Goal: Complete application form

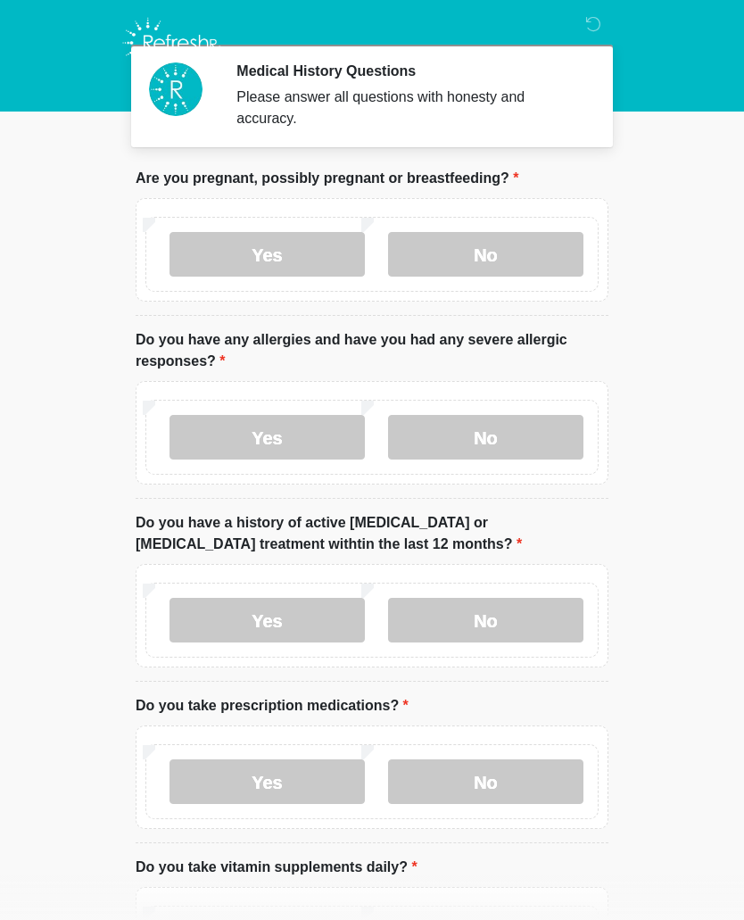
click at [511, 261] on label "No" at bounding box center [485, 254] width 195 height 45
click at [29, 284] on body "Medical History Questions Please answer all questions with honesty and accuracy…" at bounding box center [372, 460] width 744 height 920
click at [300, 444] on label "Yes" at bounding box center [267, 437] width 195 height 45
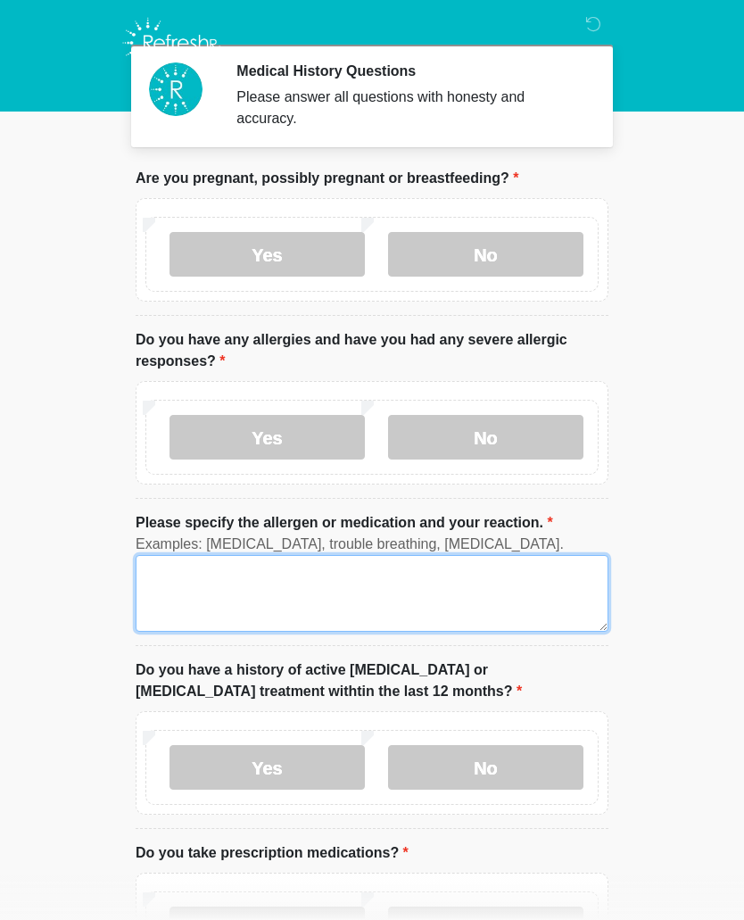
click at [228, 591] on textarea "Please specify the allergen or medication and your reaction." at bounding box center [372, 593] width 473 height 77
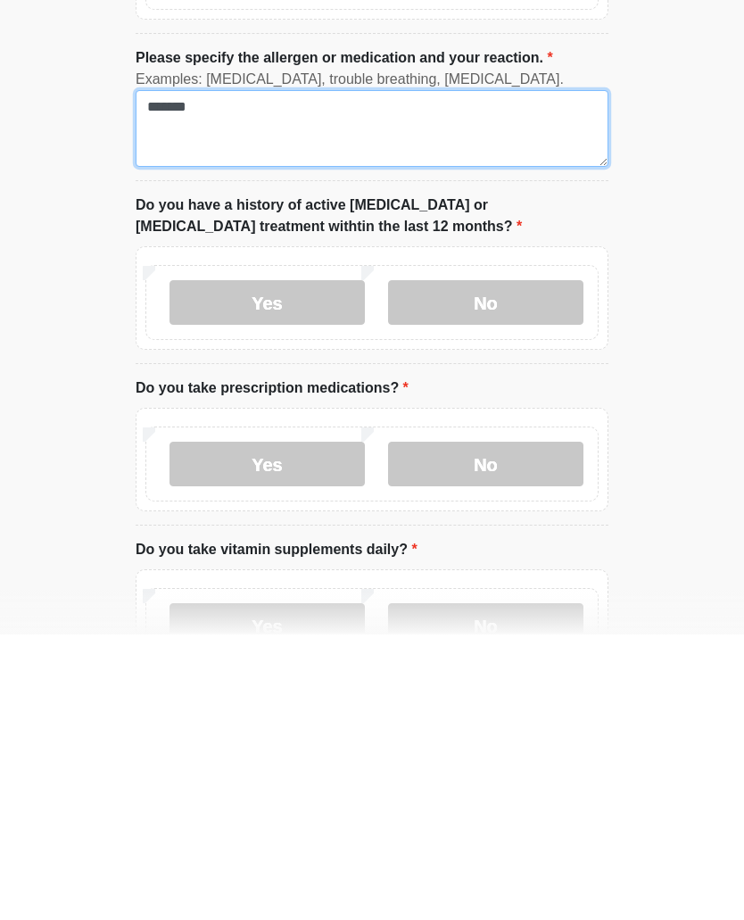
scroll to position [227, 0]
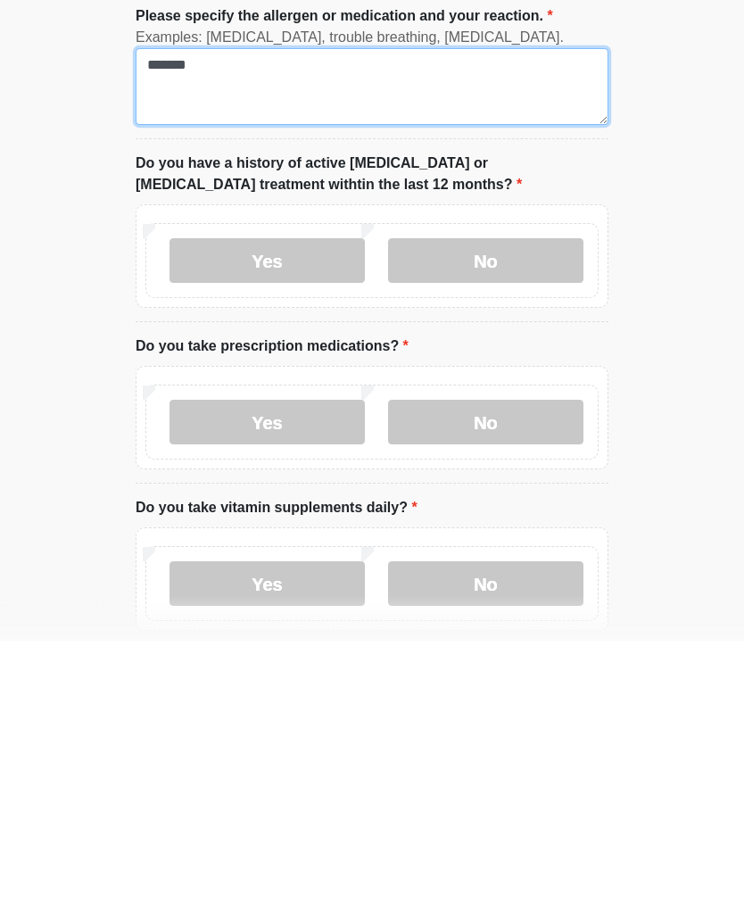
type textarea "*******"
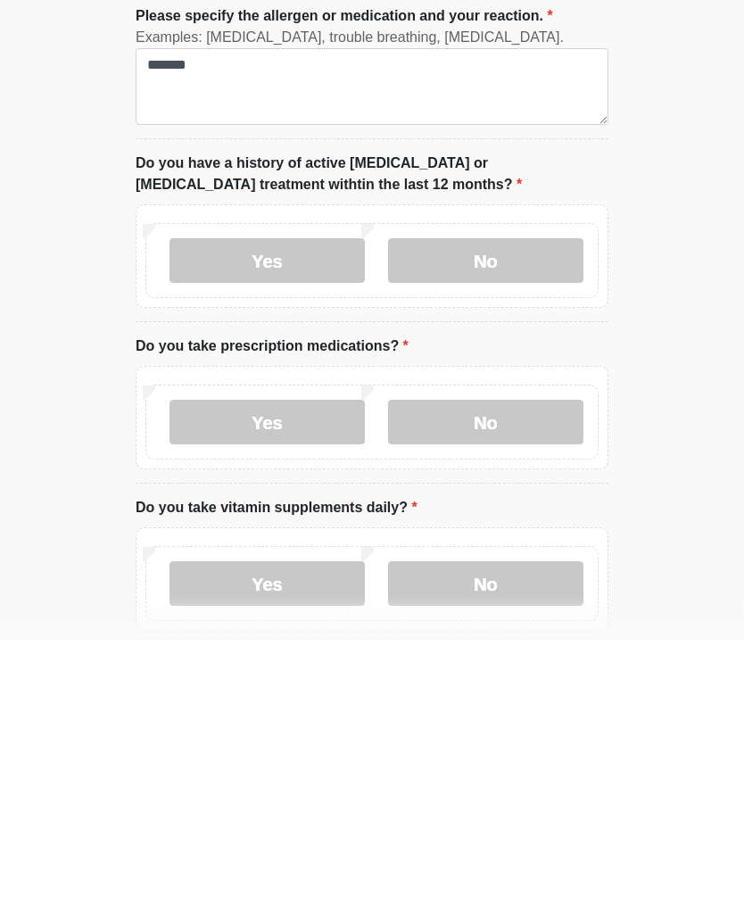
click at [513, 518] on label "No" at bounding box center [485, 540] width 195 height 45
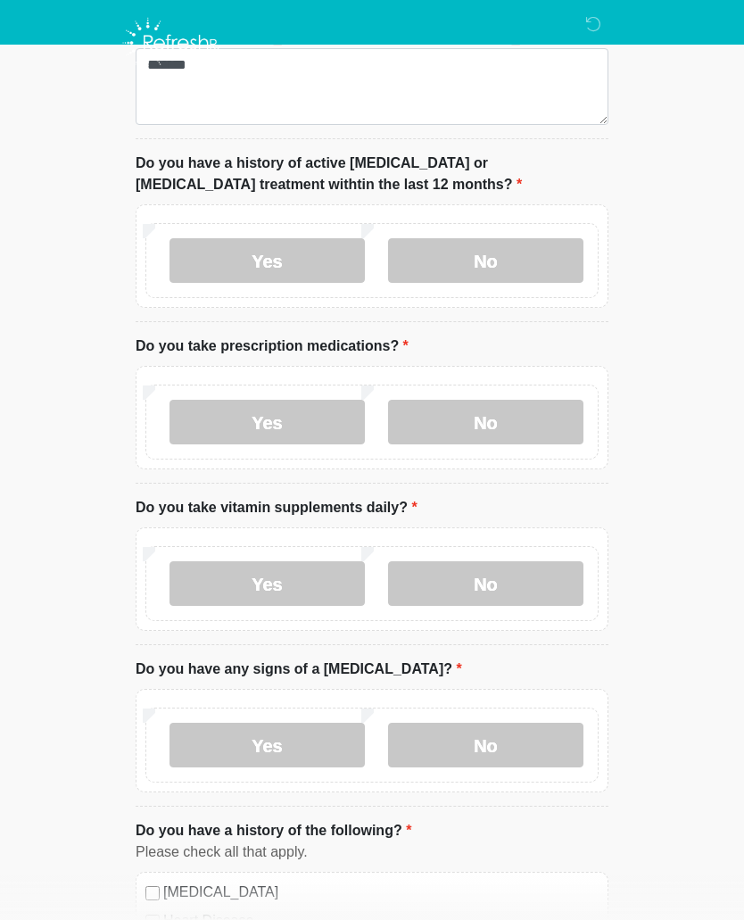
click at [198, 419] on label "Yes" at bounding box center [267, 422] width 195 height 45
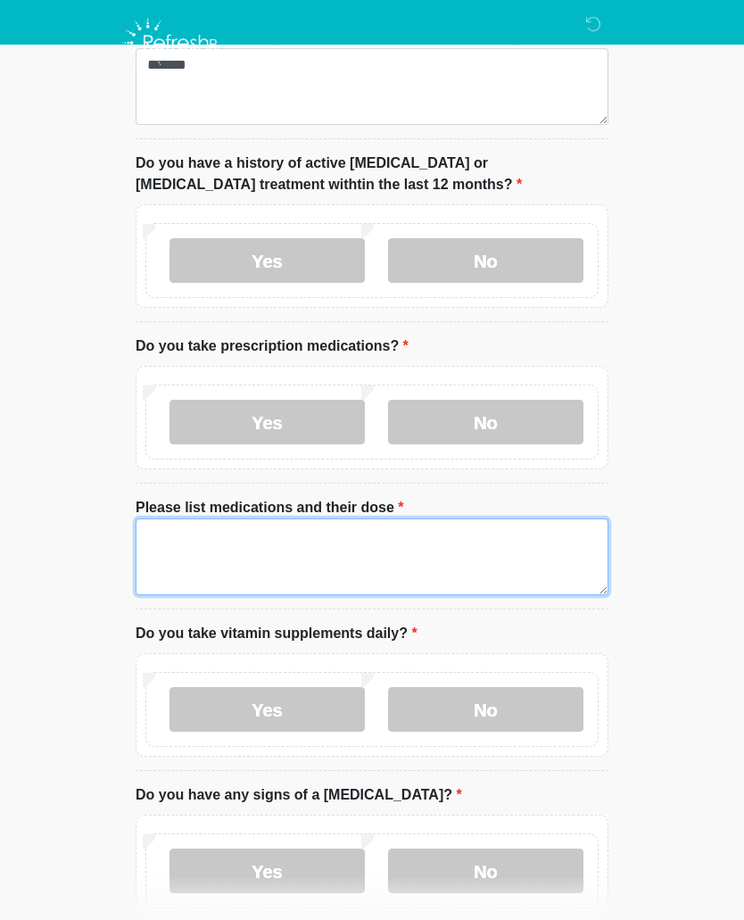
click at [197, 551] on textarea "Please list medications and their dose" at bounding box center [372, 556] width 473 height 77
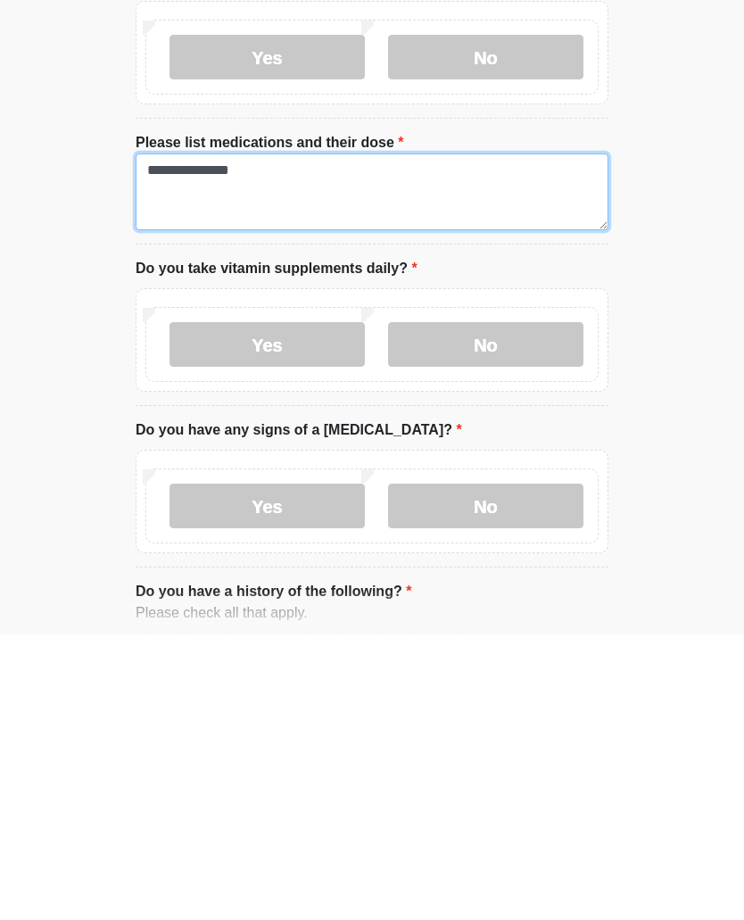
type textarea "**********"
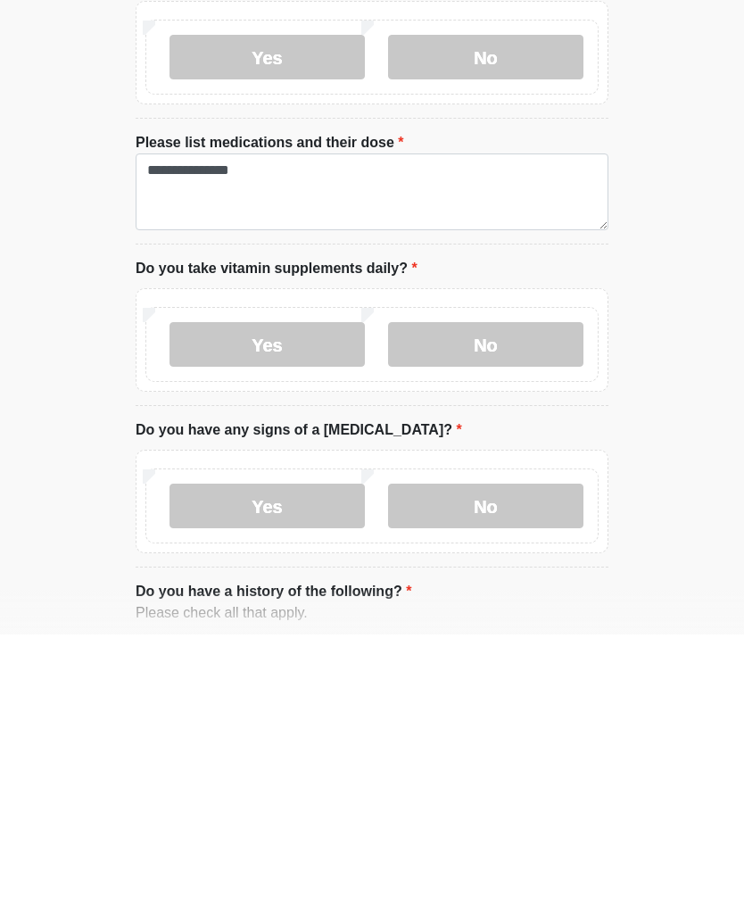
click at [536, 769] on label "No" at bounding box center [485, 791] width 195 height 45
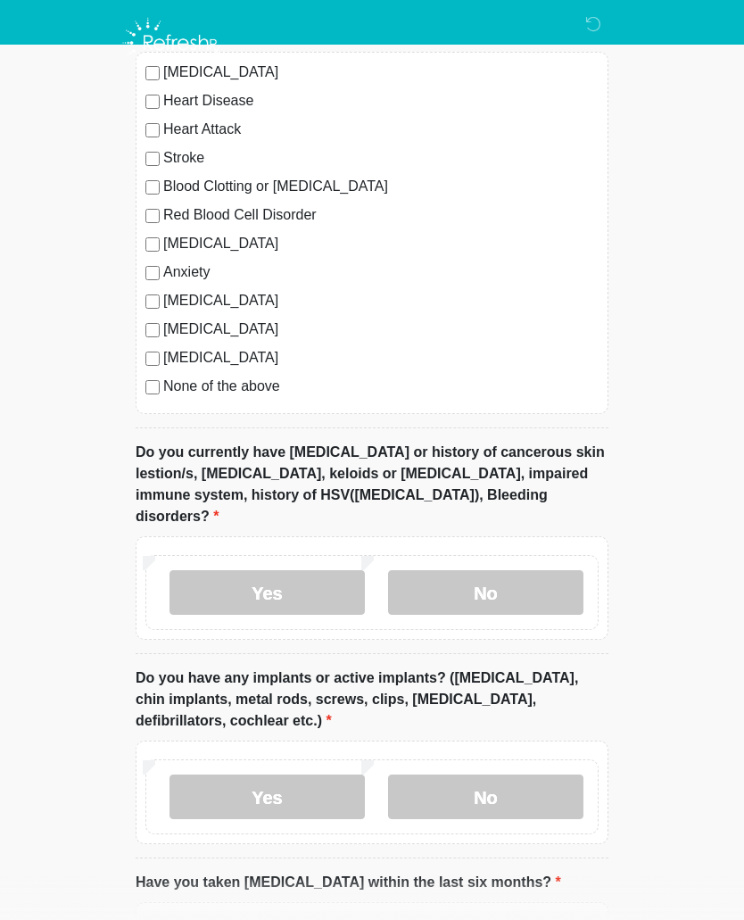
scroll to position [1528, 0]
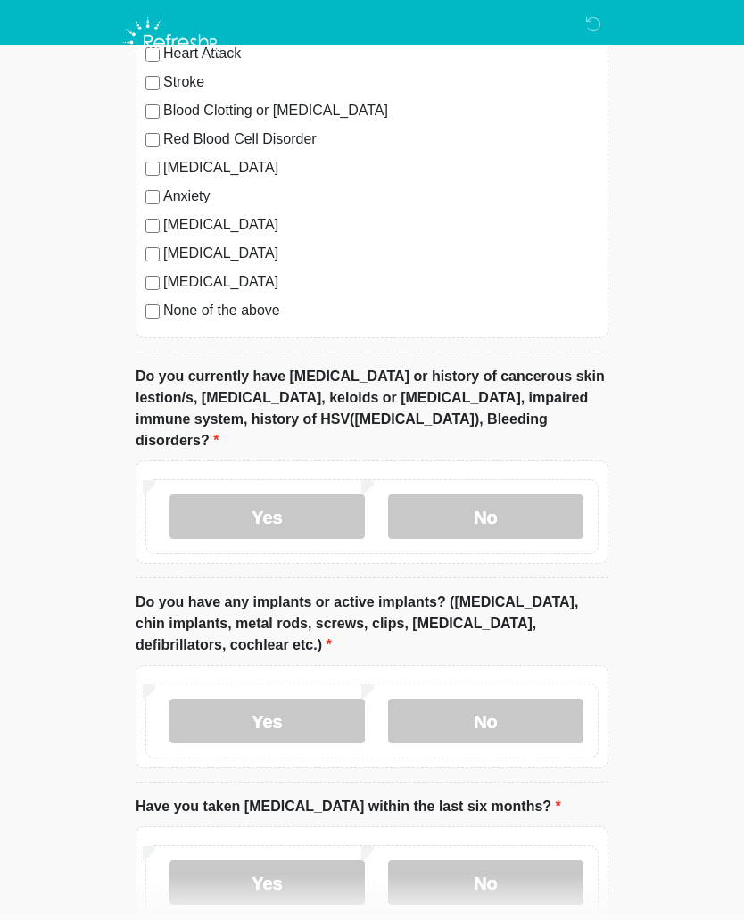
click at [539, 502] on label "No" at bounding box center [485, 517] width 195 height 45
click at [506, 701] on label "No" at bounding box center [485, 721] width 195 height 45
click at [519, 870] on label "No" at bounding box center [485, 882] width 195 height 45
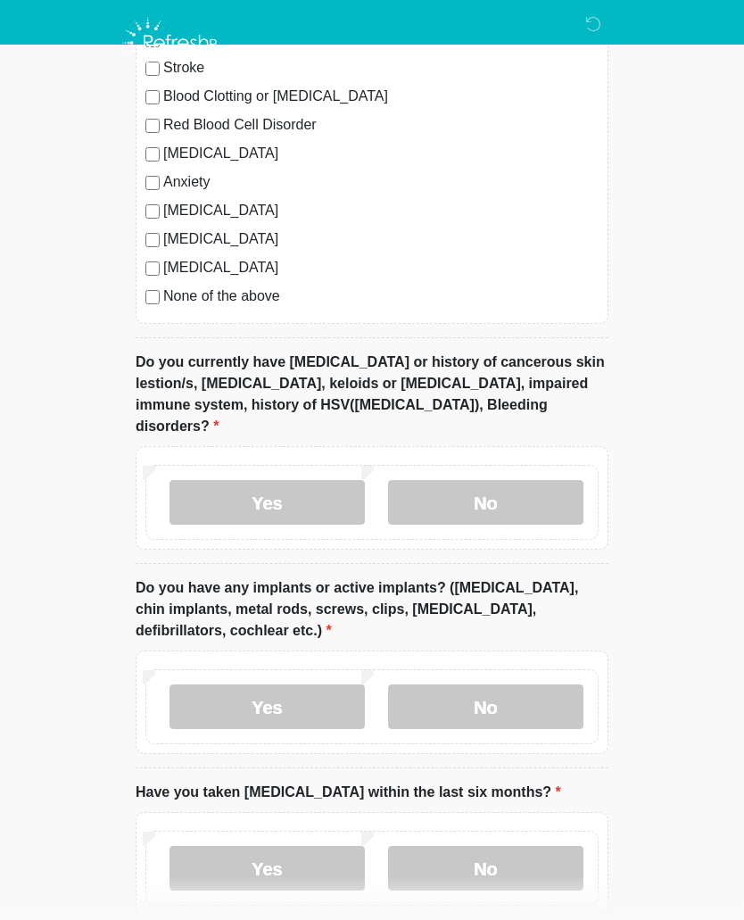
scroll to position [1638, 0]
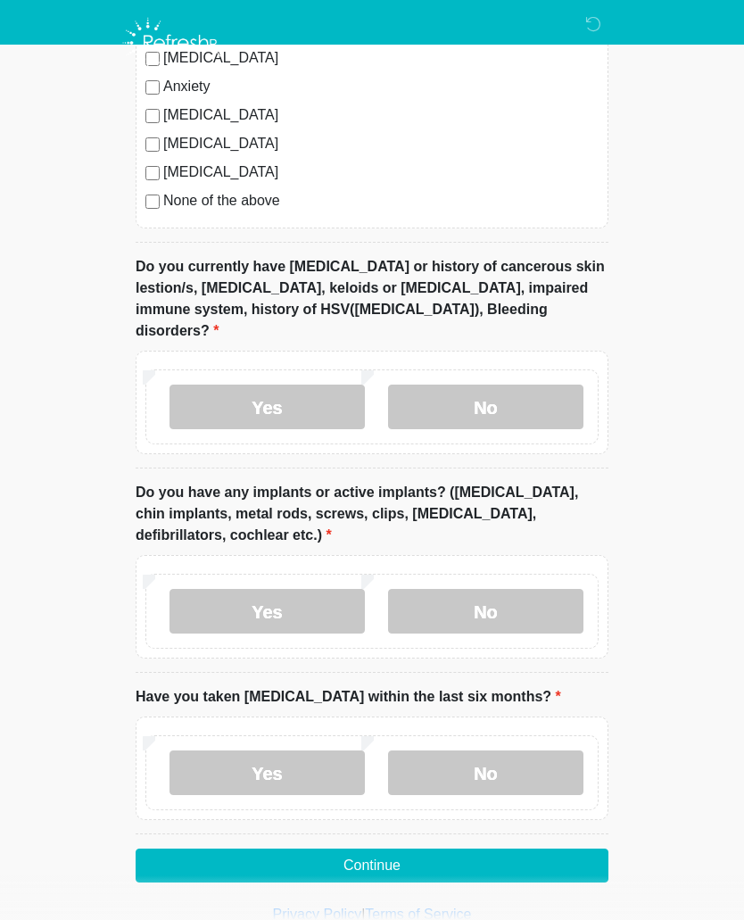
click at [402, 849] on button "Continue" at bounding box center [372, 866] width 473 height 34
click at [394, 849] on button "Continue" at bounding box center [372, 866] width 473 height 34
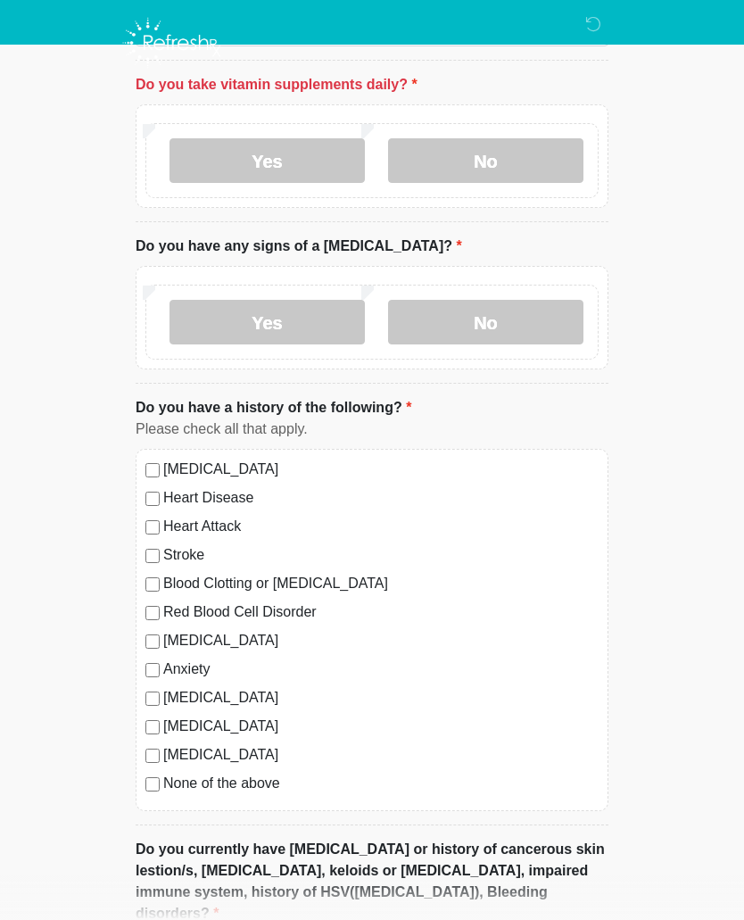
click at [504, 144] on label "No" at bounding box center [485, 160] width 195 height 45
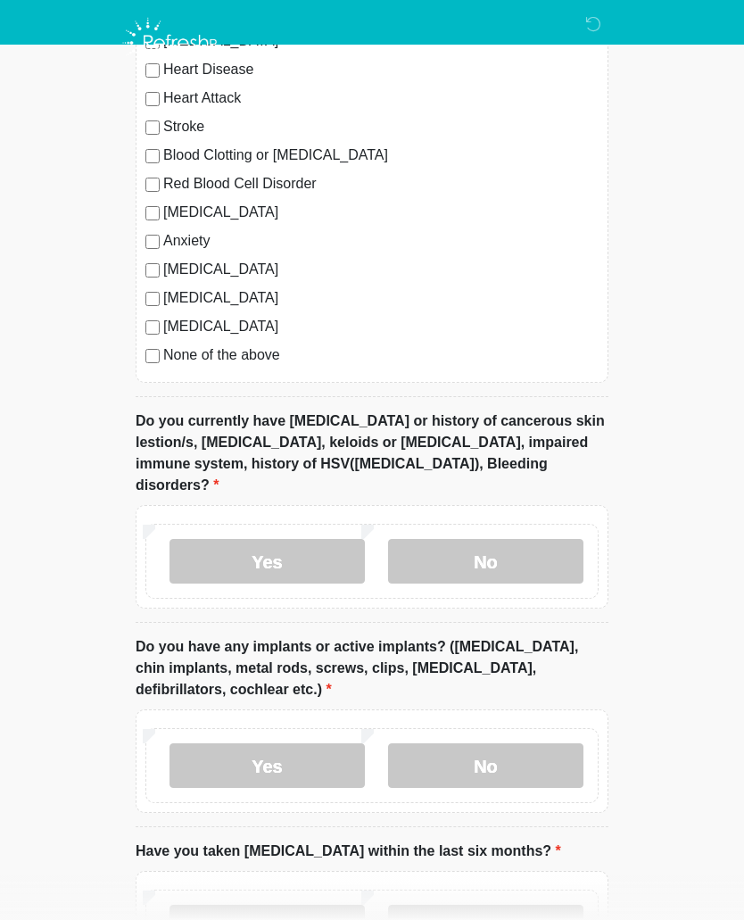
scroll to position [1638, 0]
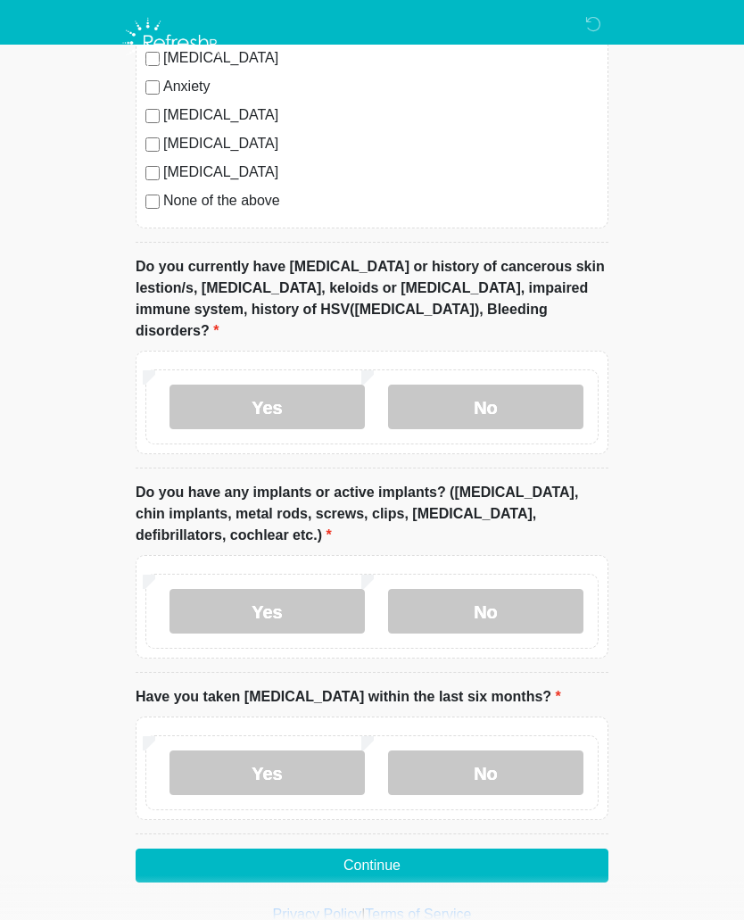
click at [385, 849] on button "Continue" at bounding box center [372, 866] width 473 height 34
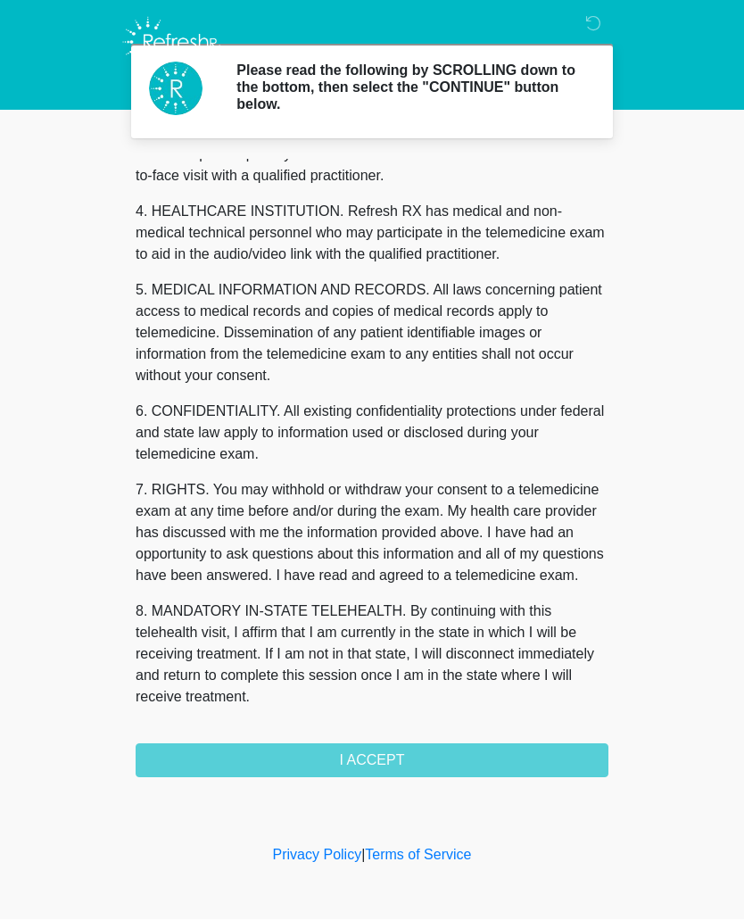
scroll to position [472, 0]
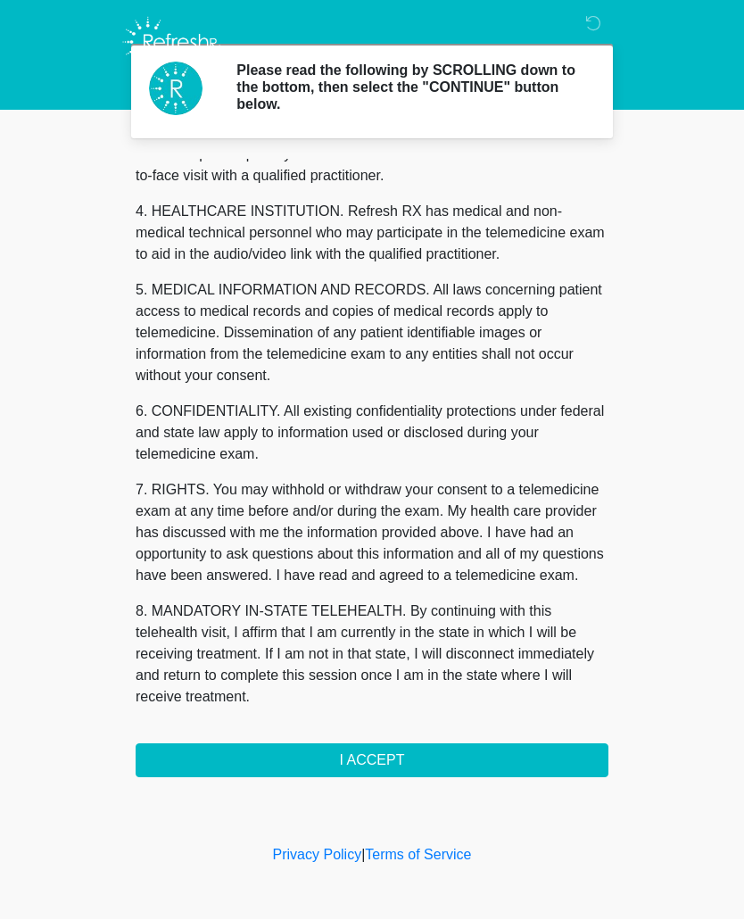
click at [449, 756] on button "I ACCEPT" at bounding box center [372, 761] width 473 height 34
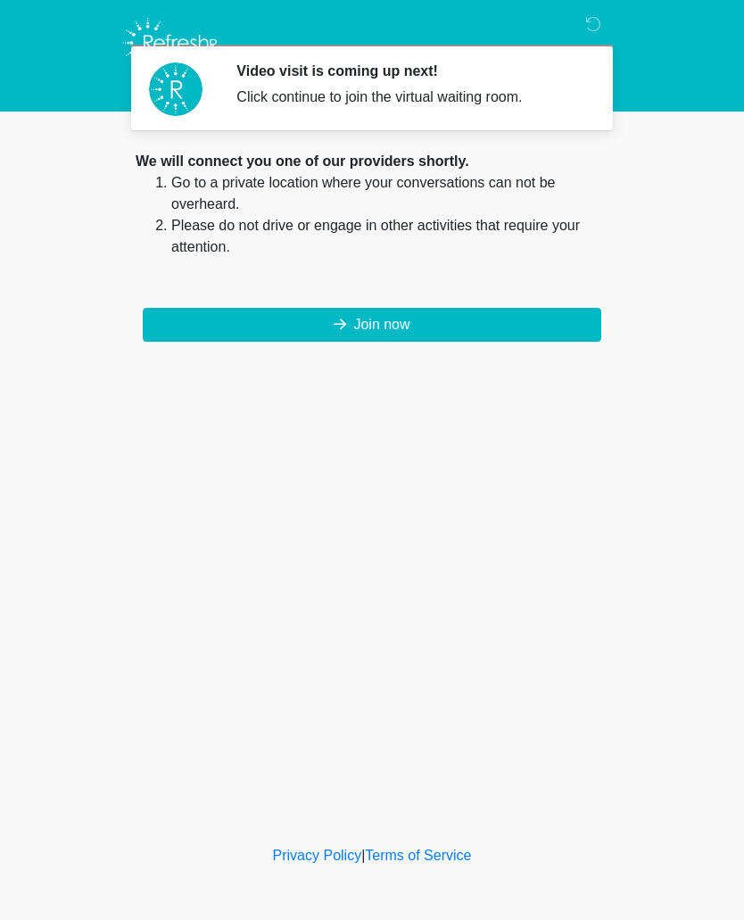
click at [366, 340] on button "Join now" at bounding box center [372, 325] width 459 height 34
